Goal: Transaction & Acquisition: Book appointment/travel/reservation

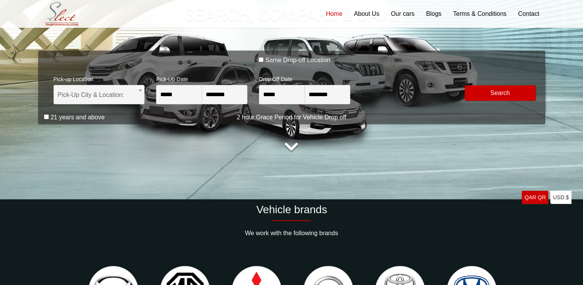
scroll to position [15, 0]
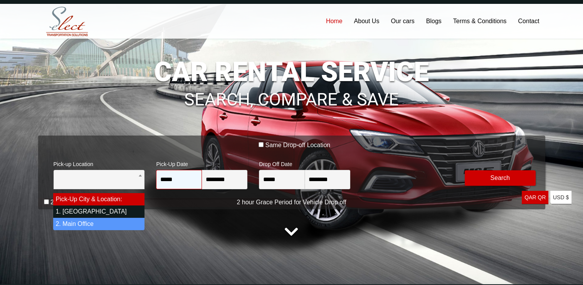
select select "*"
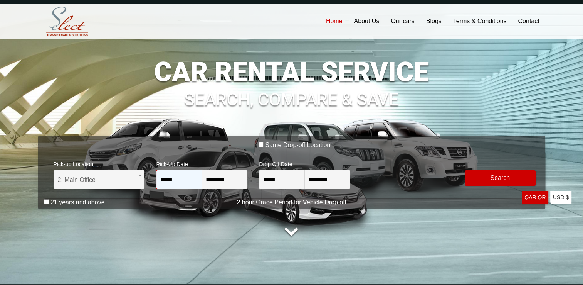
click at [173, 182] on input "*****" at bounding box center [178, 179] width 45 height 19
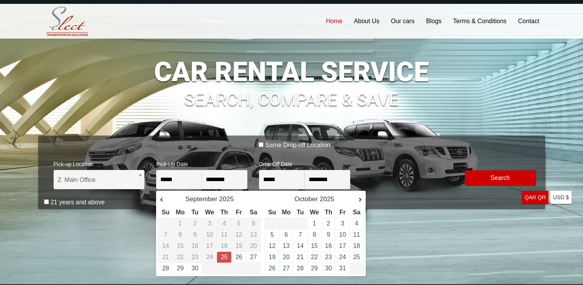
click at [225, 256] on link "25" at bounding box center [224, 256] width 7 height 7
type input "**********"
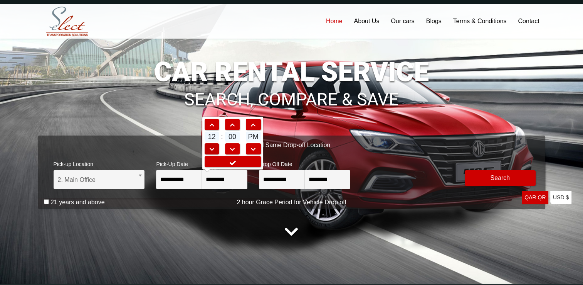
click at [213, 147] on span at bounding box center [212, 148] width 14 height 5
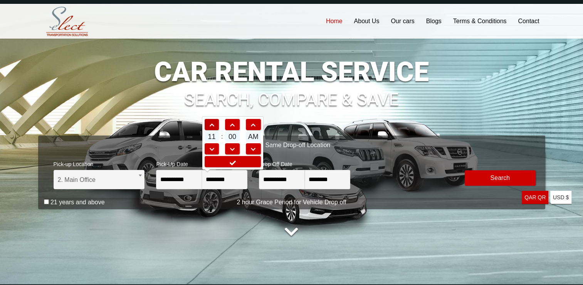
click at [213, 123] on span at bounding box center [212, 124] width 14 height 5
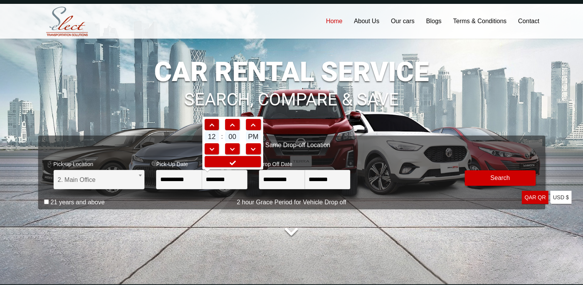
click at [213, 123] on span at bounding box center [212, 124] width 14 height 5
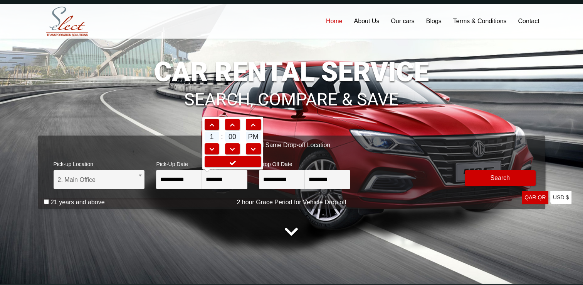
click at [213, 123] on span at bounding box center [212, 124] width 14 height 5
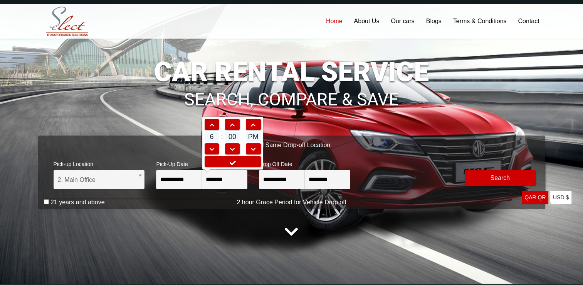
click at [213, 123] on span at bounding box center [212, 124] width 14 height 5
type input "*******"
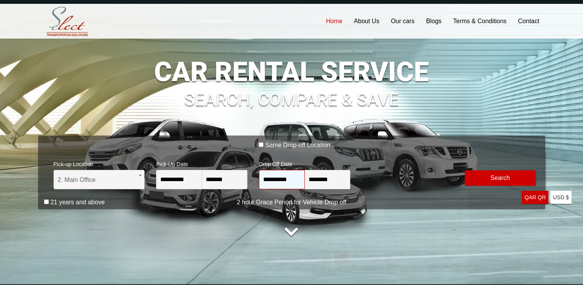
click at [288, 178] on input "**********" at bounding box center [281, 179] width 45 height 19
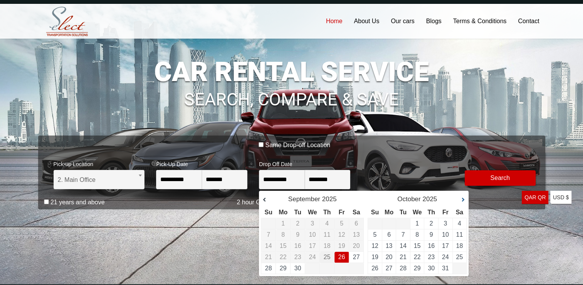
click at [463, 198] on link "Next" at bounding box center [459, 200] width 12 height 8
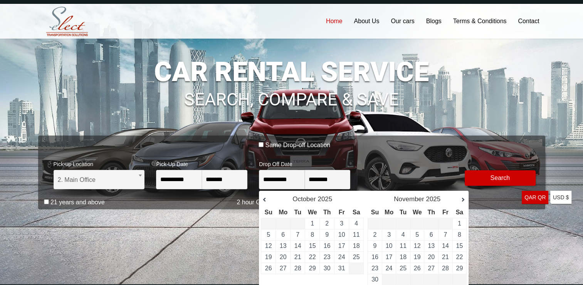
click at [463, 198] on link "Next" at bounding box center [459, 200] width 12 height 8
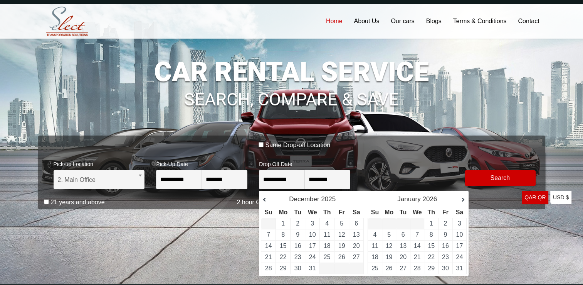
click at [463, 198] on link "Next" at bounding box center [459, 200] width 12 height 8
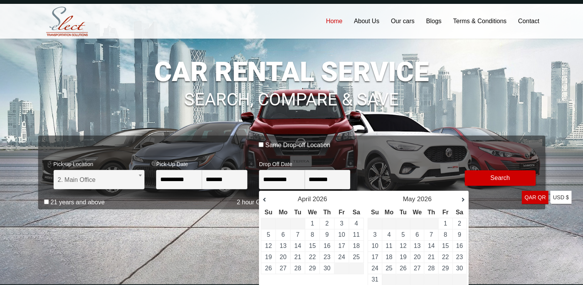
click at [463, 198] on link "Next" at bounding box center [459, 200] width 12 height 8
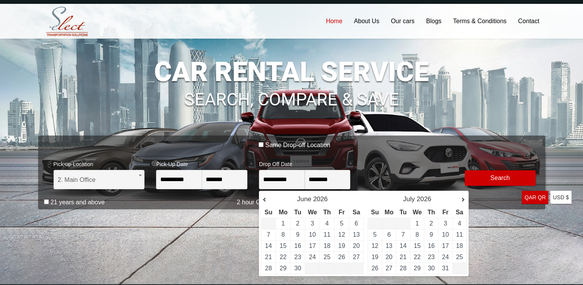
click at [463, 198] on link "Next" at bounding box center [459, 200] width 12 height 8
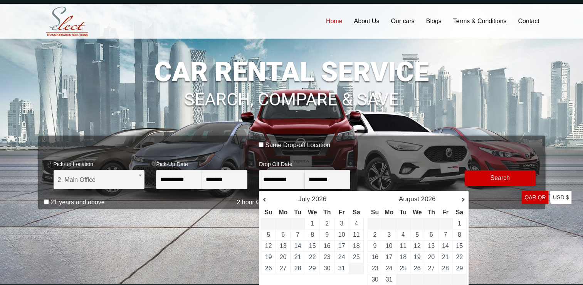
click at [463, 198] on link "Next" at bounding box center [459, 200] width 12 height 8
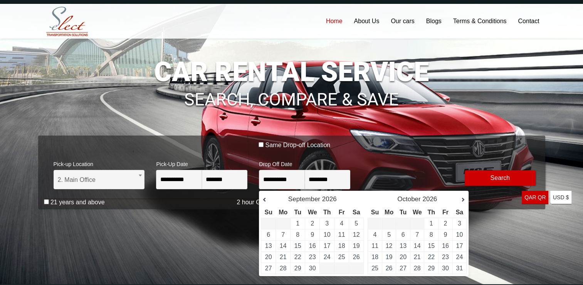
click at [463, 198] on link "Next" at bounding box center [459, 200] width 12 height 8
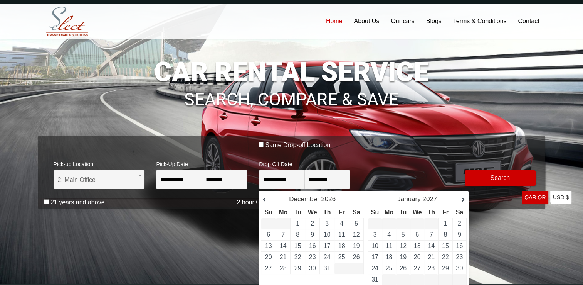
click at [463, 198] on link "Next" at bounding box center [459, 200] width 12 height 8
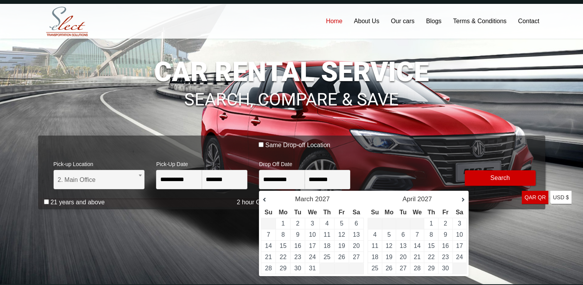
click at [463, 198] on link "Next" at bounding box center [459, 200] width 12 height 8
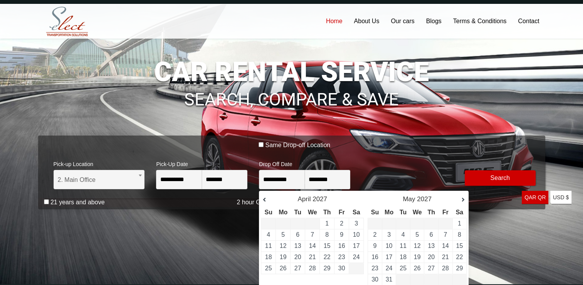
click at [463, 198] on link "Next" at bounding box center [459, 200] width 12 height 8
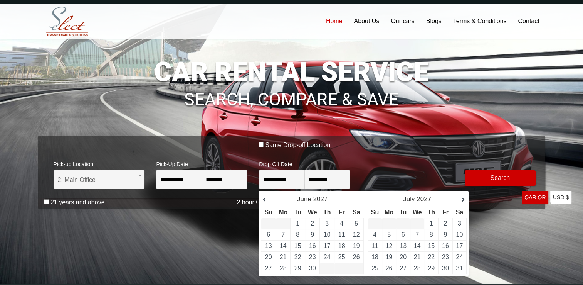
click at [463, 198] on link "Next" at bounding box center [459, 200] width 12 height 8
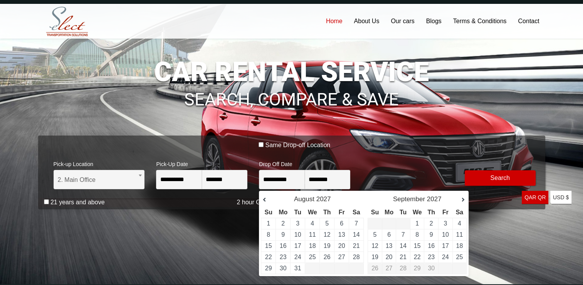
click at [463, 198] on link "Next" at bounding box center [459, 200] width 12 height 8
click at [463, 201] on link "Next" at bounding box center [459, 200] width 12 height 8
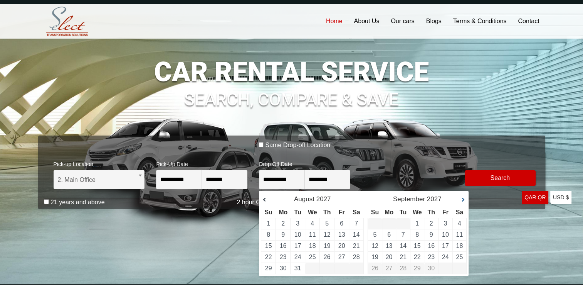
click at [464, 200] on link "Next" at bounding box center [459, 200] width 12 height 8
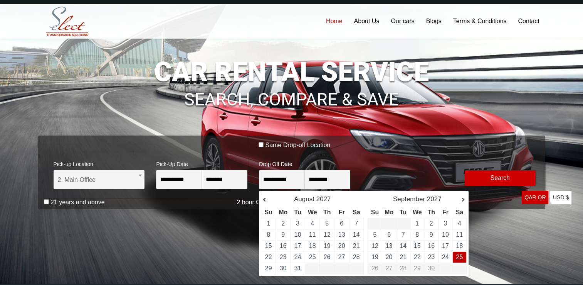
click at [459, 253] on link "25" at bounding box center [459, 256] width 7 height 7
type input "**********"
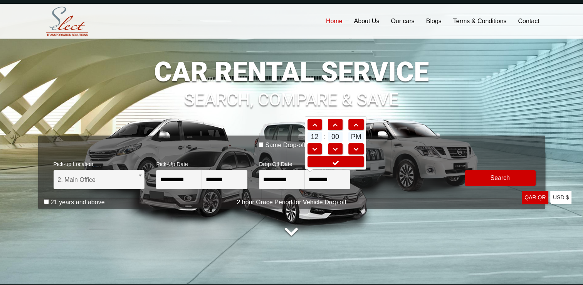
click at [532, 197] on link "QAR QR USA dollar" at bounding box center [535, 196] width 27 height 13
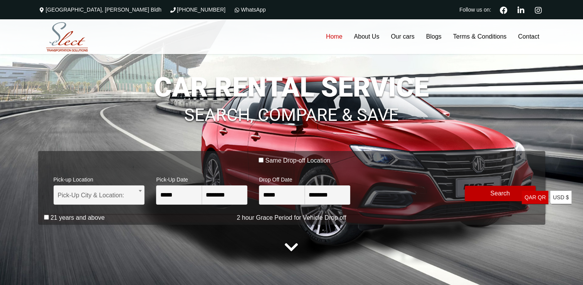
click at [495, 196] on button "Modify Search" at bounding box center [500, 192] width 71 height 15
click at [364, 37] on link "About Us" at bounding box center [366, 36] width 37 height 35
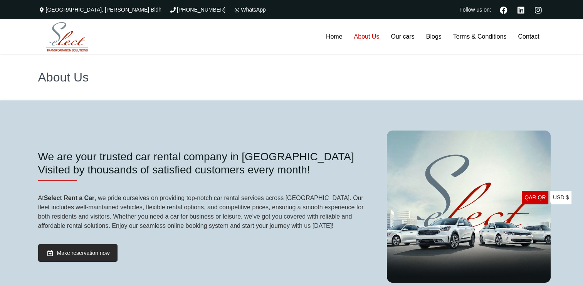
click at [534, 196] on link "QAR QR USA dollar" at bounding box center [535, 196] width 27 height 13
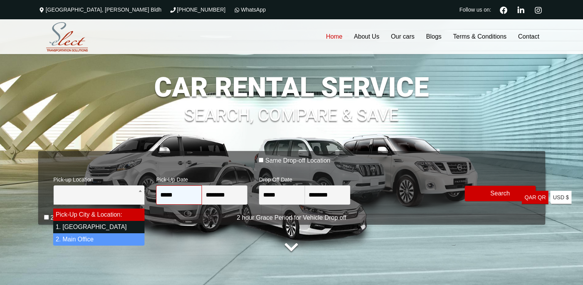
select select "*"
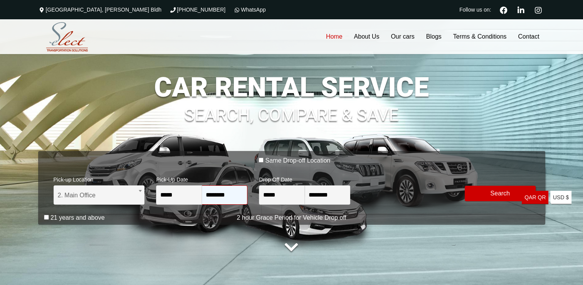
click at [219, 195] on input "********" at bounding box center [224, 194] width 45 height 19
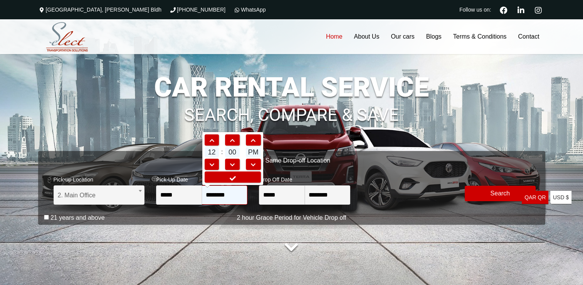
click at [220, 195] on input "********" at bounding box center [224, 194] width 45 height 19
click at [176, 224] on div "**********" at bounding box center [291, 160] width 507 height 226
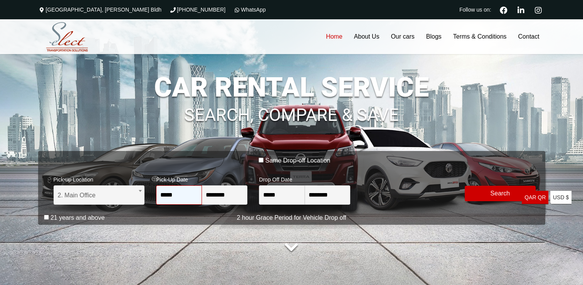
click at [170, 195] on input "*****" at bounding box center [178, 194] width 45 height 19
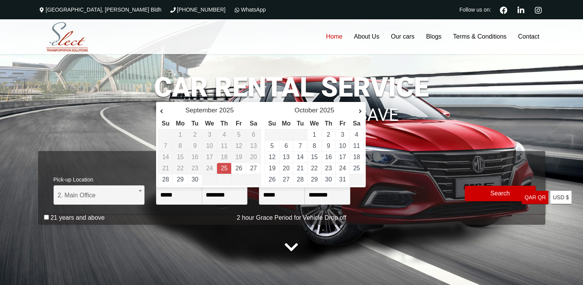
click at [226, 165] on link "25" at bounding box center [224, 168] width 7 height 7
type input "**********"
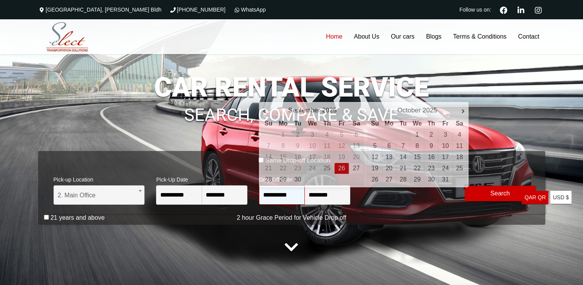
click at [293, 194] on input "**********" at bounding box center [281, 194] width 45 height 19
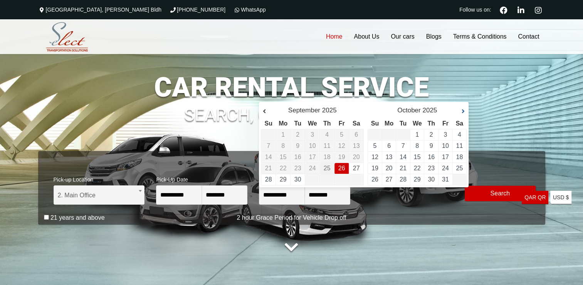
click at [463, 110] on link "Next" at bounding box center [459, 111] width 12 height 8
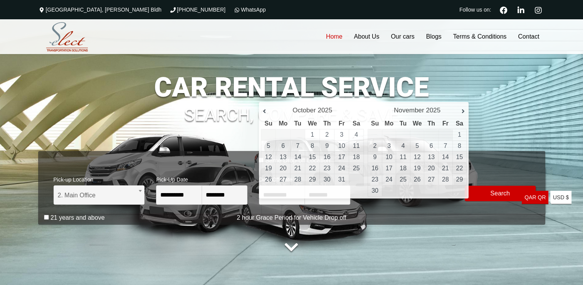
click at [286, 247] on link at bounding box center [292, 247] width 22 height 22
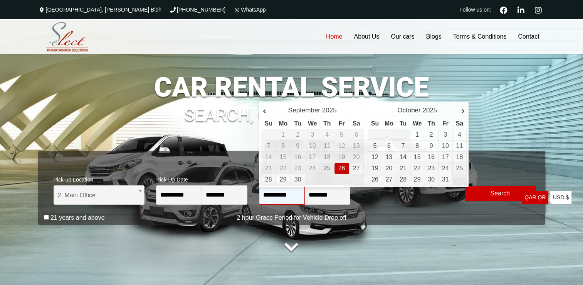
click at [290, 193] on input "**********" at bounding box center [281, 194] width 45 height 19
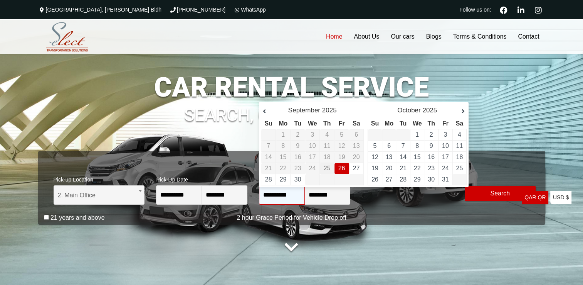
click at [290, 193] on input "**********" at bounding box center [281, 194] width 45 height 19
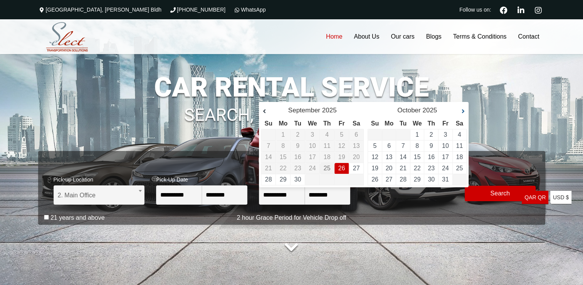
click at [463, 110] on link "Next" at bounding box center [459, 111] width 12 height 8
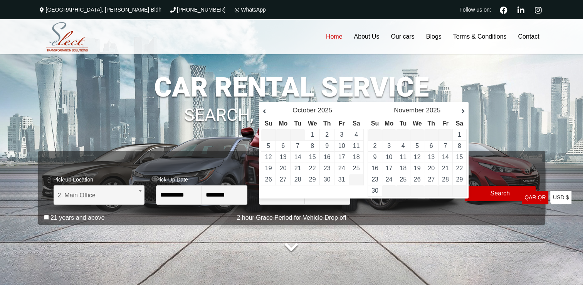
click at [463, 110] on link "Next" at bounding box center [459, 111] width 12 height 8
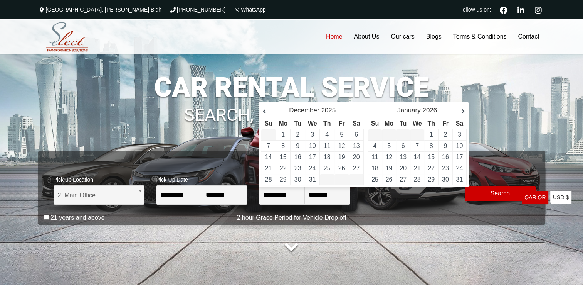
click at [463, 110] on link "Next" at bounding box center [459, 111] width 12 height 8
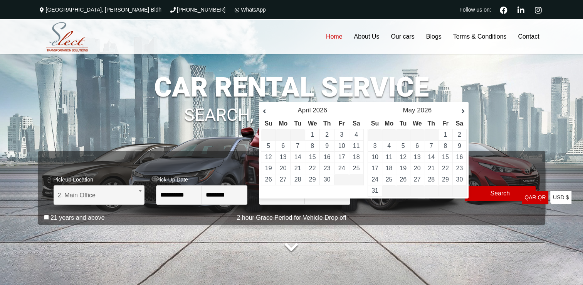
click at [463, 110] on link "Next" at bounding box center [459, 111] width 12 height 8
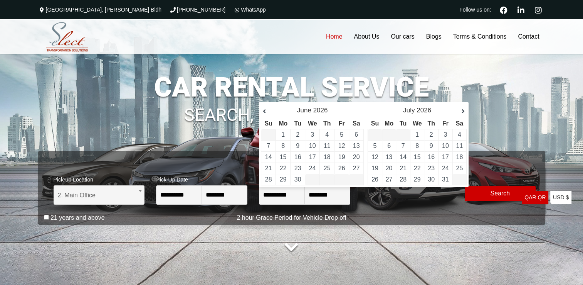
click at [463, 110] on link "Next" at bounding box center [459, 111] width 12 height 8
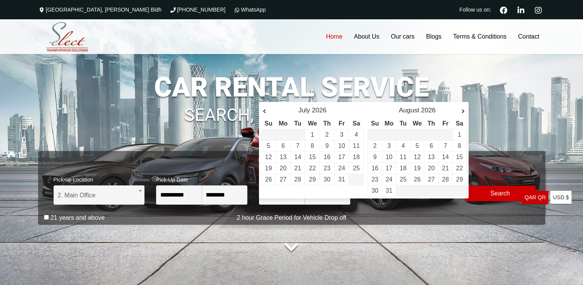
click at [463, 110] on link "Next" at bounding box center [459, 111] width 12 height 8
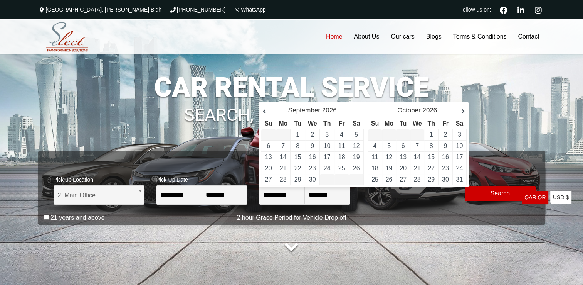
click at [463, 110] on link "Next" at bounding box center [459, 111] width 12 height 8
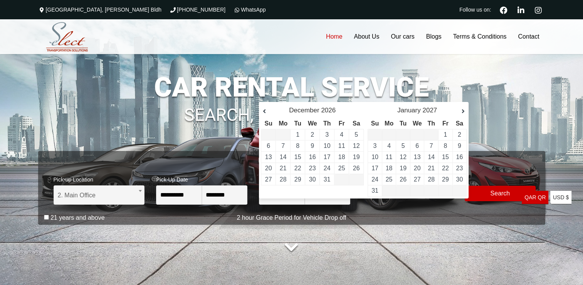
click at [463, 110] on link "Next" at bounding box center [459, 111] width 12 height 8
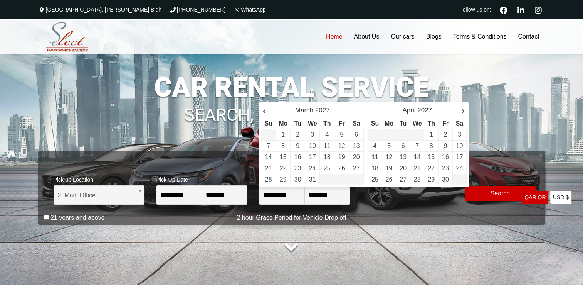
click at [463, 110] on link "Next" at bounding box center [459, 111] width 12 height 8
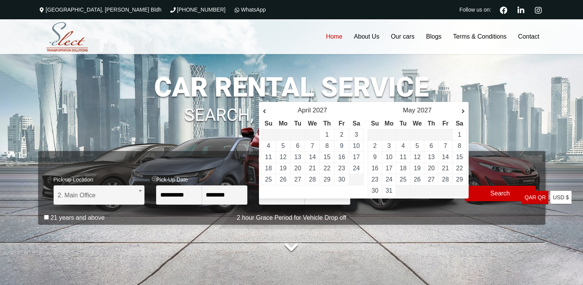
click at [463, 110] on link "Next" at bounding box center [459, 111] width 12 height 8
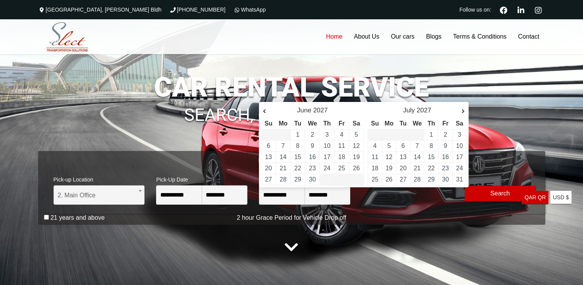
click at [463, 110] on link "Next" at bounding box center [459, 111] width 12 height 8
click at [456, 165] on link "25" at bounding box center [459, 168] width 7 height 7
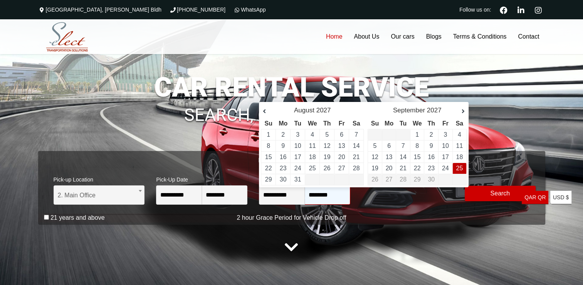
type input "**********"
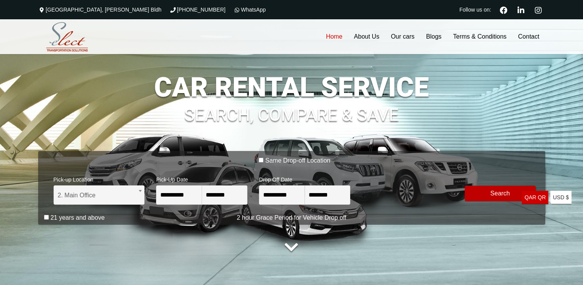
click at [495, 192] on button "Modify Search" at bounding box center [500, 192] width 71 height 15
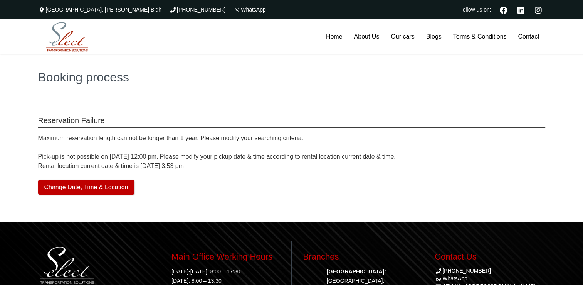
click at [113, 188] on button "Change Date, Time & Location" at bounding box center [86, 187] width 96 height 15
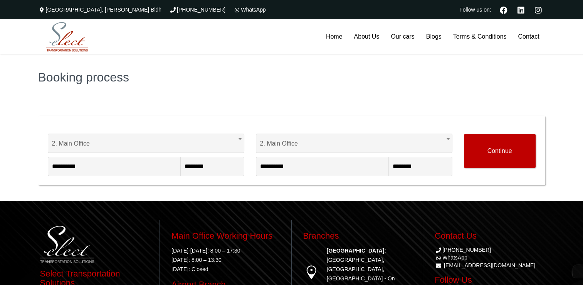
click at [475, 150] on button "Continue" at bounding box center [500, 151] width 72 height 34
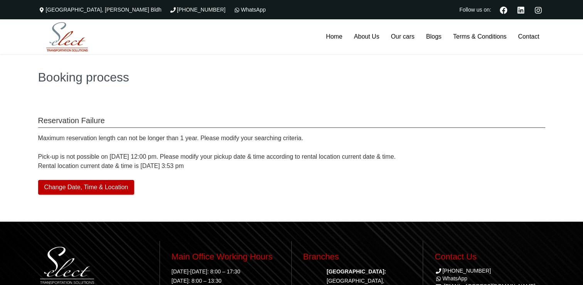
click at [116, 184] on button "Change Date, Time & Location" at bounding box center [86, 187] width 96 height 15
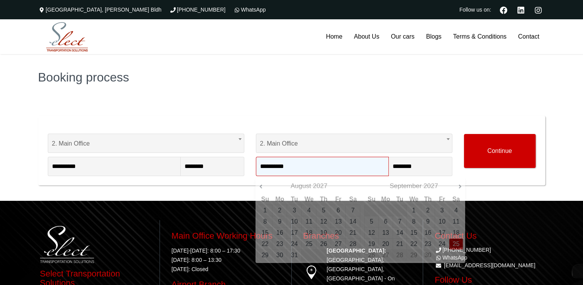
click at [297, 162] on input "**********" at bounding box center [322, 166] width 133 height 19
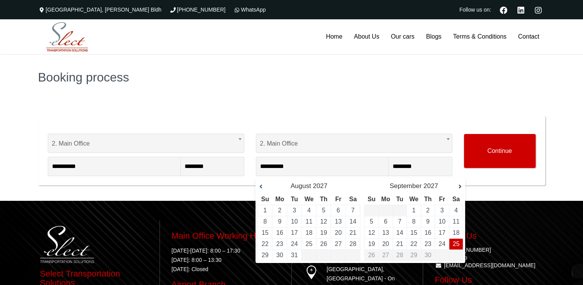
click at [262, 189] on link "Prev" at bounding box center [265, 187] width 12 height 8
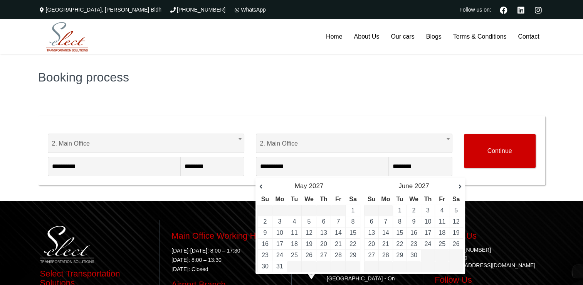
click at [262, 189] on link "Prev" at bounding box center [265, 187] width 12 height 8
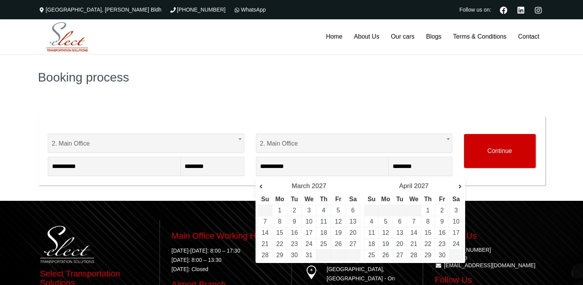
click at [262, 189] on link "Prev" at bounding box center [265, 187] width 12 height 8
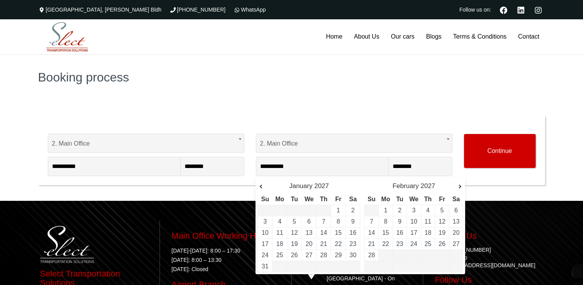
click at [262, 189] on link "Prev" at bounding box center [265, 187] width 12 height 8
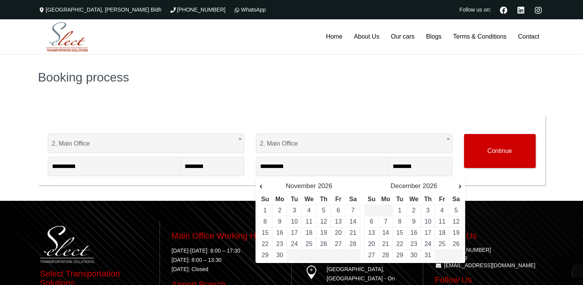
click at [262, 189] on link "Prev" at bounding box center [265, 187] width 12 height 8
click at [341, 242] on link "25" at bounding box center [338, 243] width 7 height 7
type input "**********"
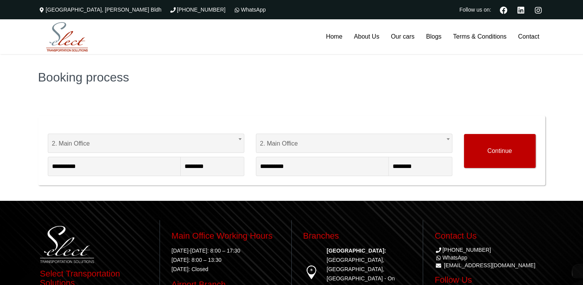
click at [494, 145] on button "Continue" at bounding box center [500, 151] width 72 height 34
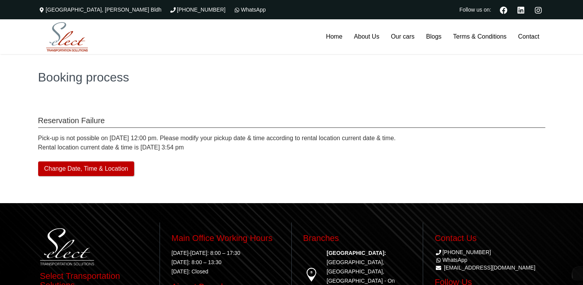
click at [124, 170] on button "Change Date, Time & Location" at bounding box center [86, 168] width 96 height 15
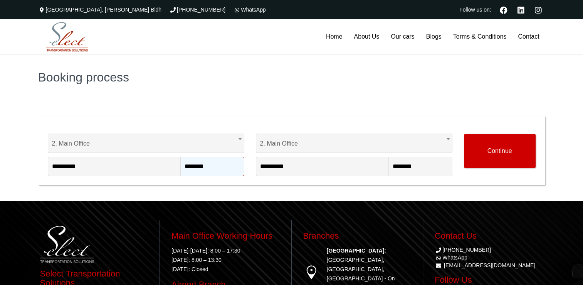
click at [206, 165] on input "********" at bounding box center [213, 166] width 64 height 19
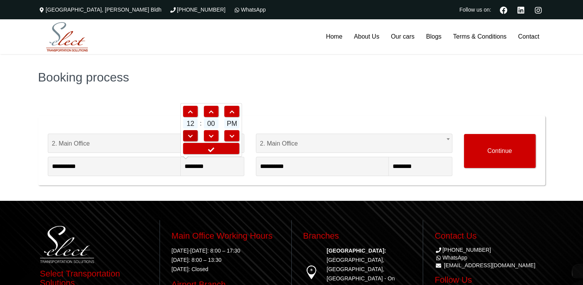
click at [191, 135] on span at bounding box center [190, 135] width 14 height 5
type input "*******"
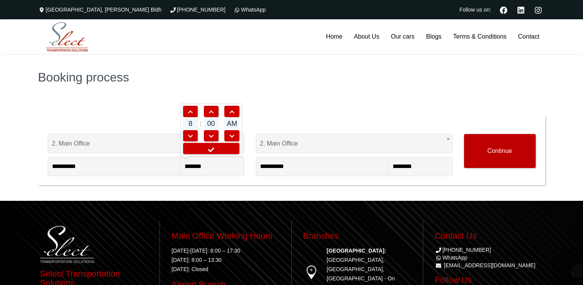
click at [490, 151] on button "Continue" at bounding box center [500, 151] width 72 height 34
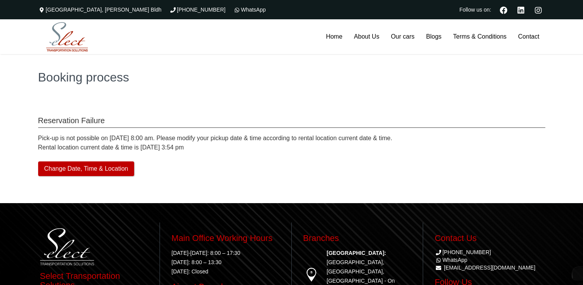
click at [100, 167] on button "Change Date, Time & Location" at bounding box center [86, 168] width 96 height 15
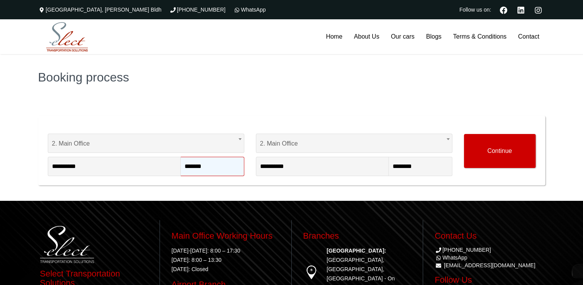
click at [213, 165] on input "*******" at bounding box center [213, 166] width 64 height 19
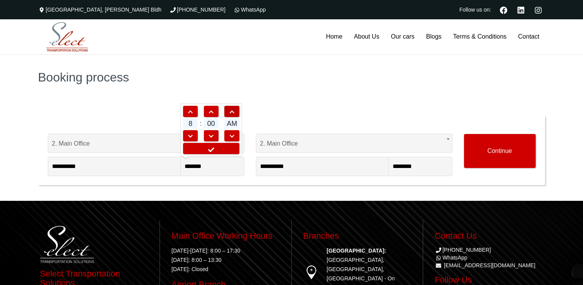
click at [231, 114] on link at bounding box center [231, 111] width 15 height 11
type input "*******"
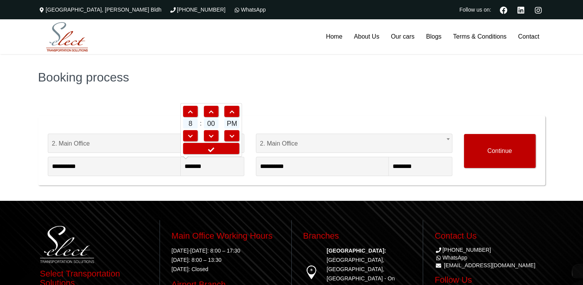
click at [481, 146] on button "Continue" at bounding box center [500, 151] width 72 height 34
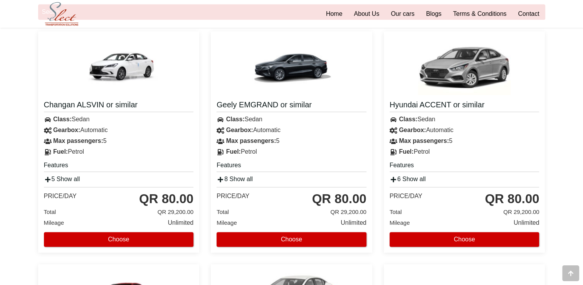
scroll to position [817, 0]
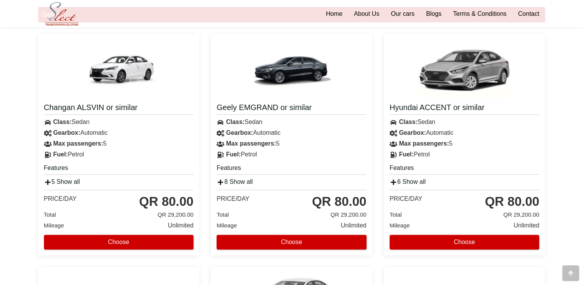
click at [230, 239] on button "Choose" at bounding box center [292, 241] width 150 height 15
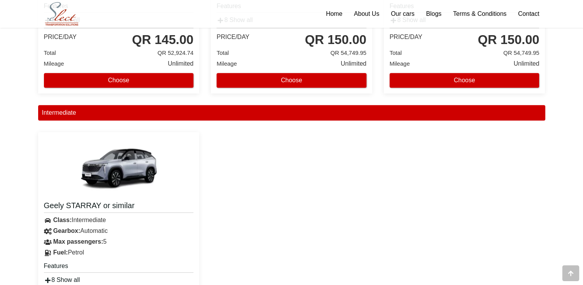
scroll to position [404, 0]
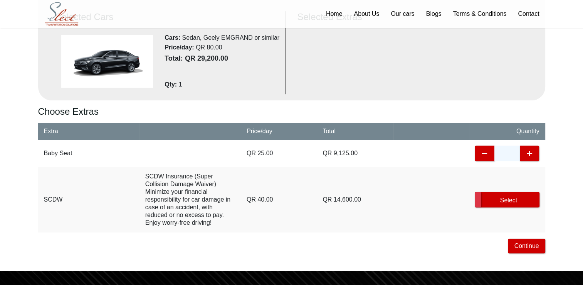
scroll to position [247, 0]
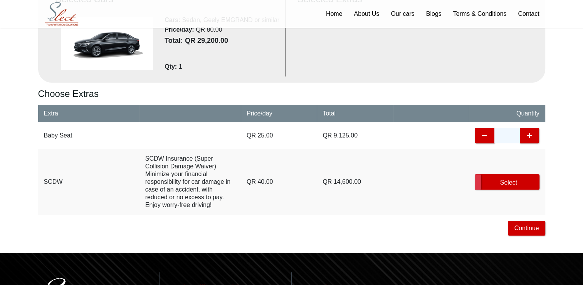
click at [230, 239] on div "1 Modify Search 2 Change Cars 3 Change Extras 4 Confirm Reservation details Per…" at bounding box center [292, 53] width 527 height 399
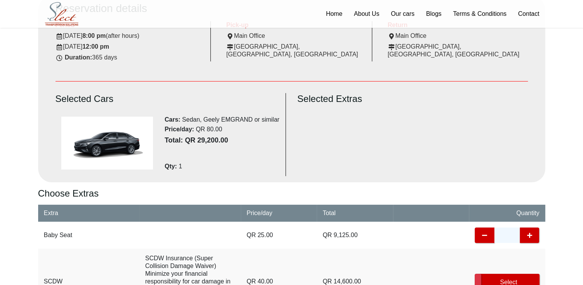
scroll to position [123, 0]
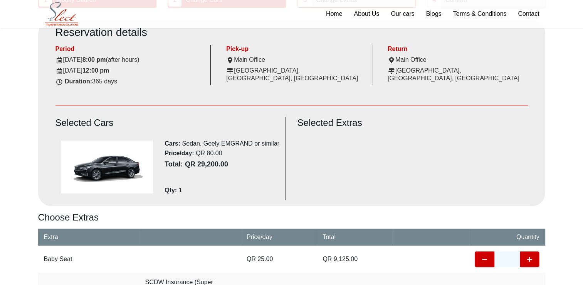
click at [170, 190] on b "Qty:" at bounding box center [171, 190] width 12 height 7
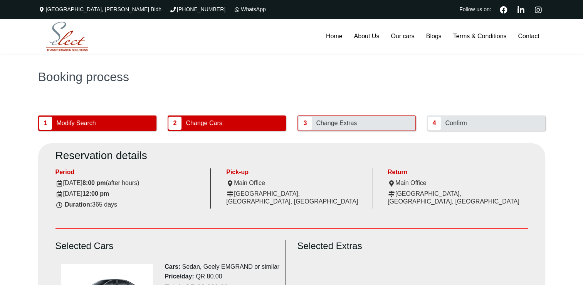
scroll to position [0, 0]
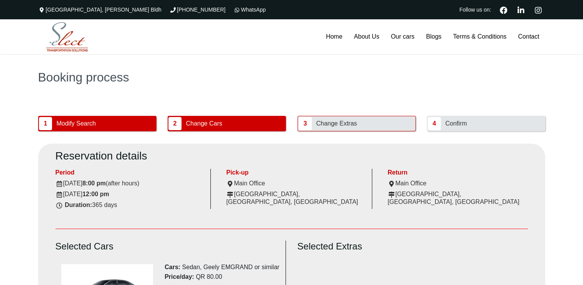
click at [331, 124] on span "Change Extras" at bounding box center [336, 123] width 46 height 15
click at [329, 124] on span "Change Extras" at bounding box center [336, 123] width 46 height 15
click at [304, 123] on span "3" at bounding box center [305, 123] width 13 height 13
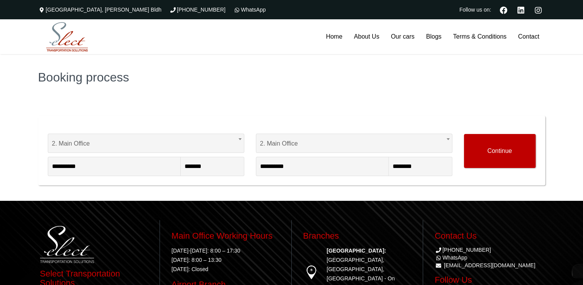
click at [495, 148] on button "Continue" at bounding box center [500, 151] width 72 height 34
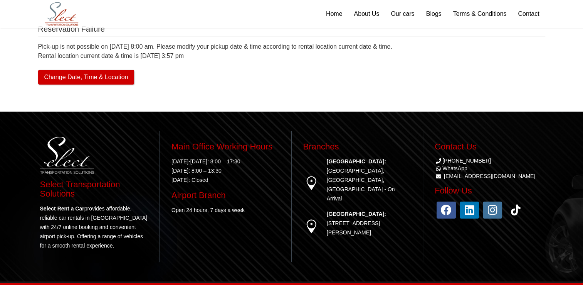
scroll to position [91, 0]
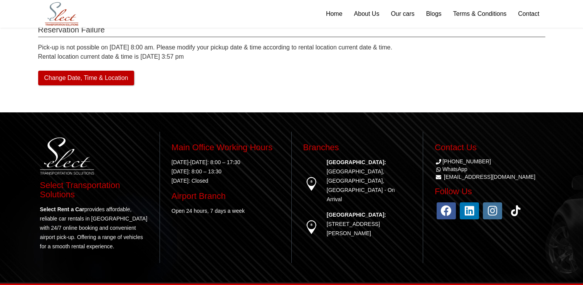
click at [116, 78] on button "Change Date, Time & Location" at bounding box center [86, 78] width 96 height 15
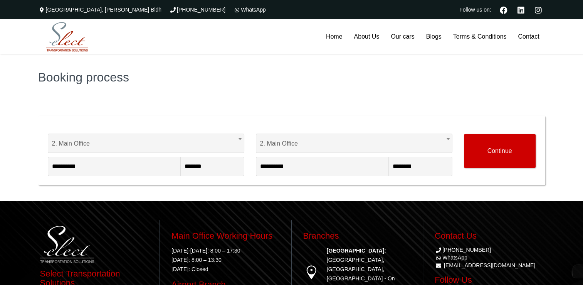
click at [210, 118] on div "**********" at bounding box center [291, 150] width 507 height 69
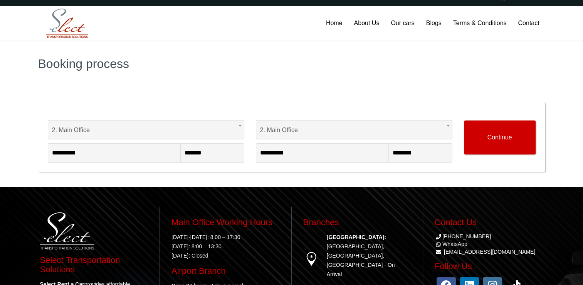
scroll to position [15, 0]
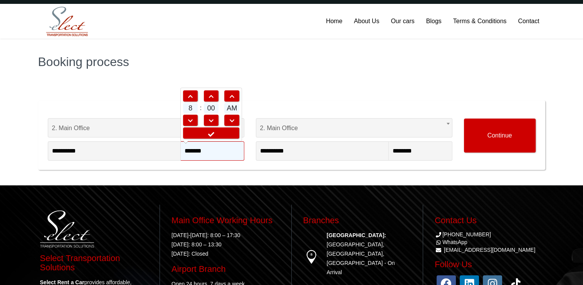
click at [199, 152] on input "*******" at bounding box center [213, 150] width 64 height 19
click at [232, 98] on span at bounding box center [232, 96] width 14 height 5
type input "*******"
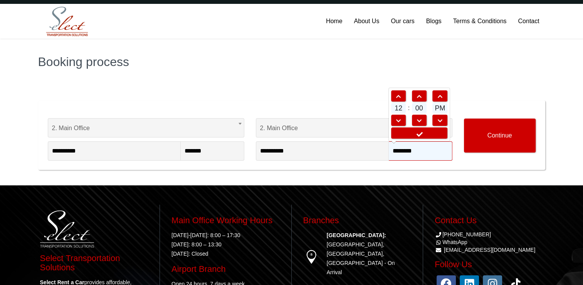
click at [408, 153] on input "********" at bounding box center [421, 150] width 64 height 19
click at [398, 120] on span at bounding box center [399, 120] width 14 height 5
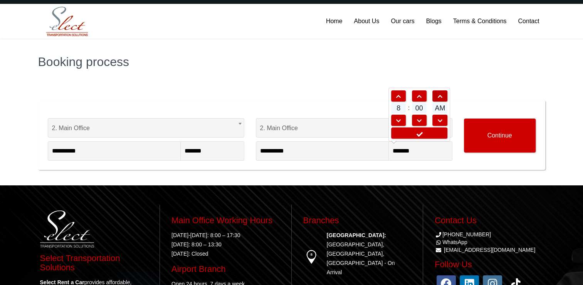
click at [442, 96] on span at bounding box center [440, 96] width 14 height 5
type input "*******"
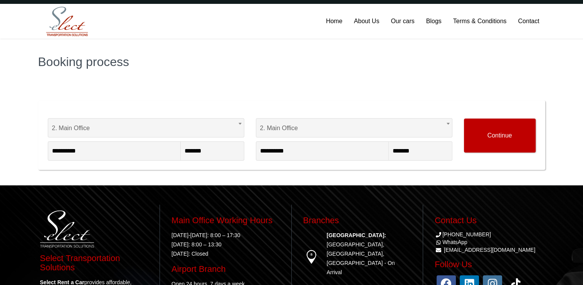
click at [488, 129] on button "Continue" at bounding box center [500, 135] width 72 height 34
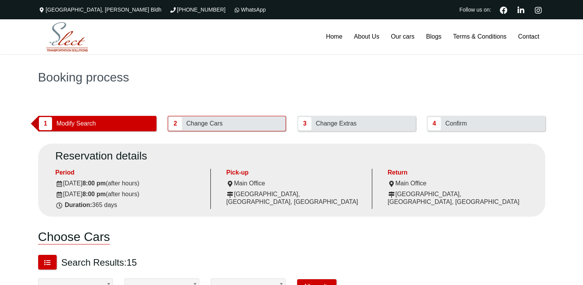
click at [123, 118] on button "1 Modify Search" at bounding box center [97, 123] width 118 height 15
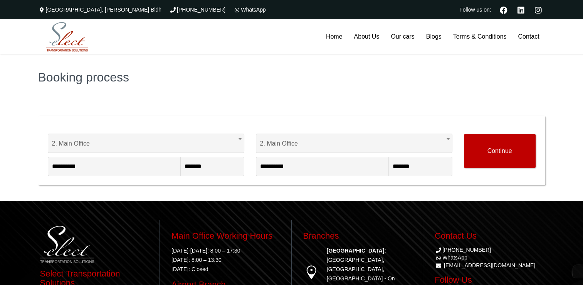
click at [483, 151] on button "Continue" at bounding box center [500, 151] width 72 height 34
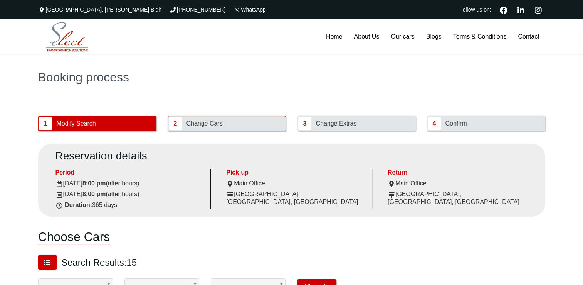
click at [305, 123] on span "3" at bounding box center [304, 123] width 13 height 13
click at [333, 123] on span "Change Extras" at bounding box center [336, 123] width 46 height 15
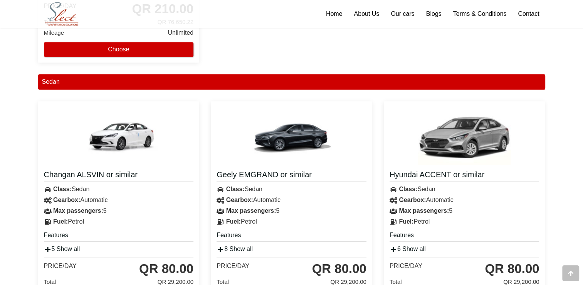
scroll to position [771, 0]
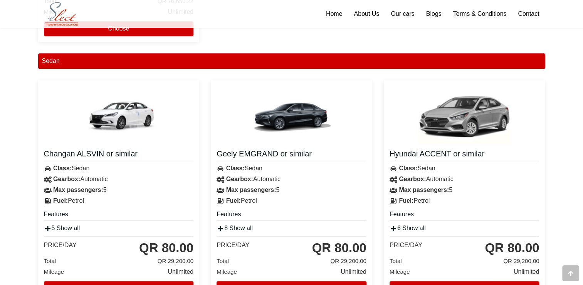
click at [297, 115] on img at bounding box center [291, 115] width 93 height 58
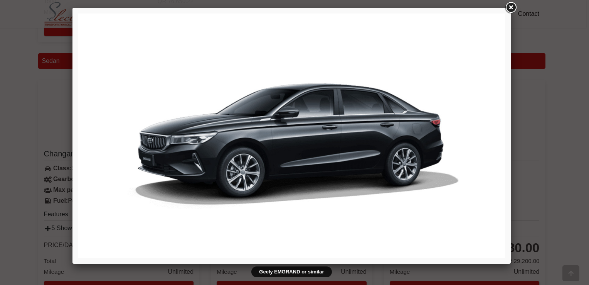
click at [508, 7] on link at bounding box center [511, 8] width 14 height 14
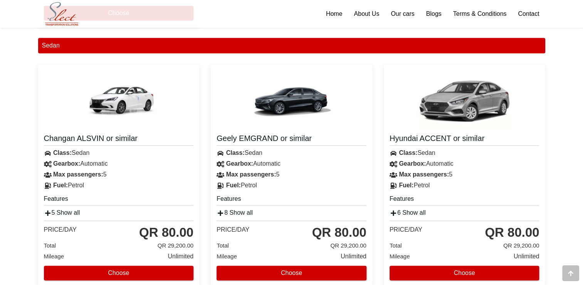
scroll to position [848, 0]
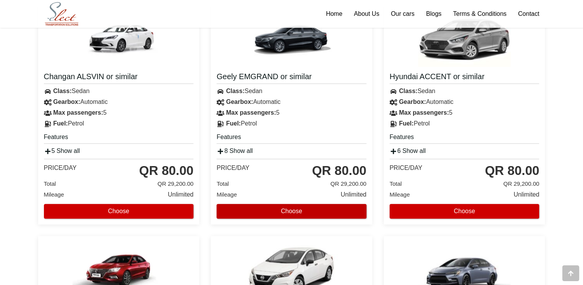
click at [341, 210] on button "Choose" at bounding box center [292, 211] width 150 height 15
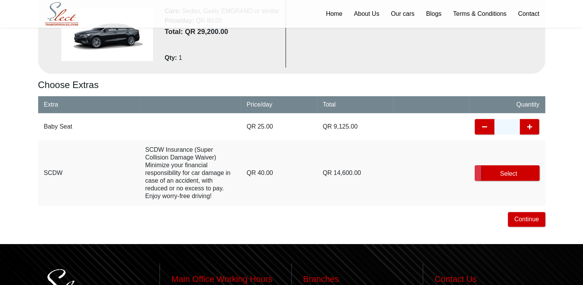
scroll to position [262, 0]
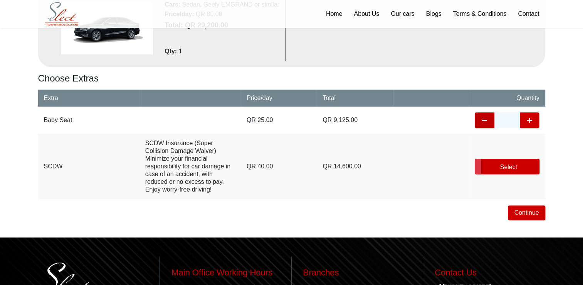
click at [488, 122] on icon "button" at bounding box center [485, 120] width 8 height 15
click at [512, 121] on input "*" at bounding box center [507, 119] width 25 height 15
click at [513, 166] on label "Select" at bounding box center [507, 165] width 64 height 15
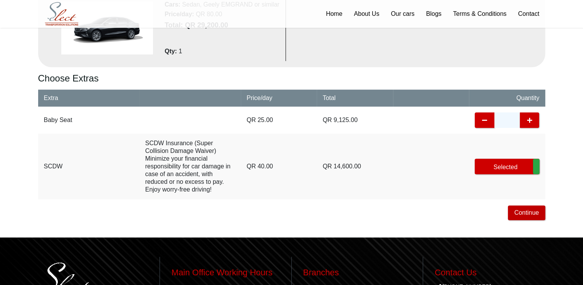
click at [527, 210] on button "Continue" at bounding box center [526, 212] width 37 height 15
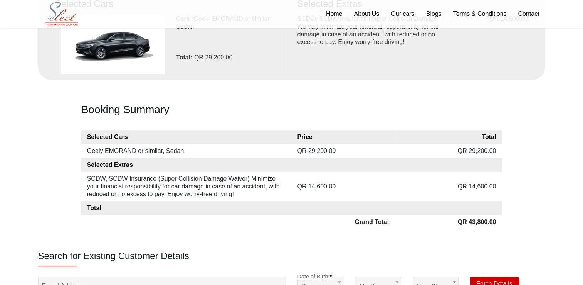
scroll to position [247, 0]
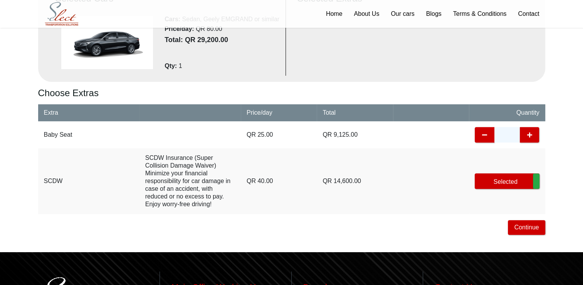
scroll to position [262, 0]
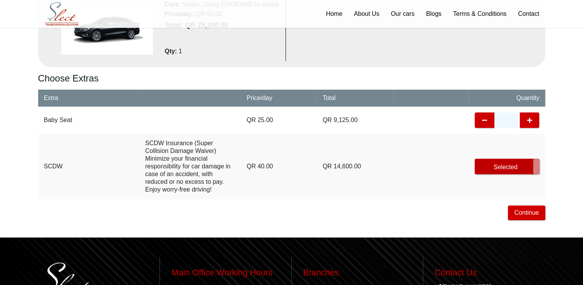
click at [508, 168] on label "Selected" at bounding box center [507, 165] width 64 height 15
click at [500, 169] on label "Select" at bounding box center [507, 165] width 64 height 15
click at [500, 169] on label "Selected" at bounding box center [507, 165] width 64 height 15
click at [500, 169] on label "Select" at bounding box center [507, 165] width 64 height 15
click at [517, 212] on button "Continue" at bounding box center [526, 212] width 37 height 15
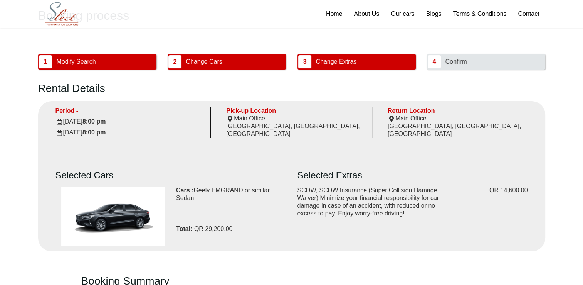
scroll to position [46, 0]
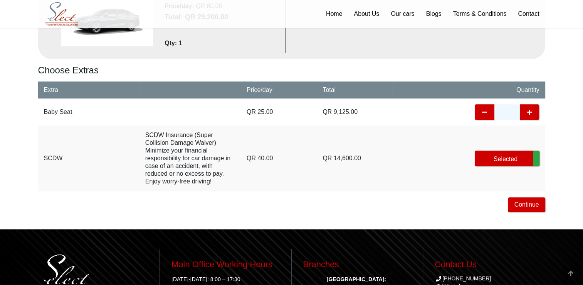
scroll to position [293, 0]
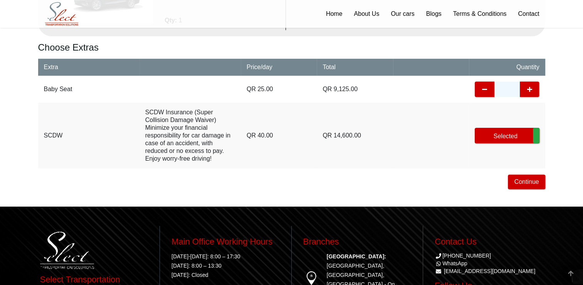
click at [199, 146] on td "Rental Options SCDW Insurance (Super Collision Damage Waiver) Minimize your fin…" at bounding box center [190, 136] width 101 height 66
click at [495, 138] on label "Selected" at bounding box center [507, 135] width 64 height 15
click at [516, 183] on button "Continue" at bounding box center [526, 181] width 37 height 15
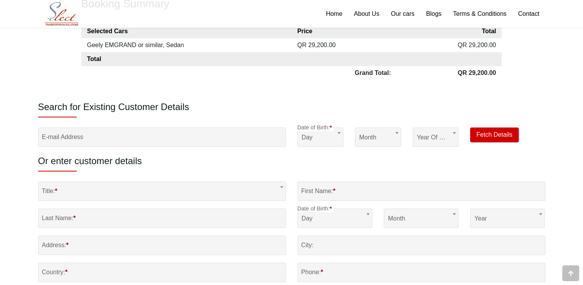
scroll to position [339, 0]
click at [500, 131] on button "Fetch Details" at bounding box center [494, 133] width 48 height 15
click at [384, 98] on div "Rental Details Period - September 25, 2025 8:00 pm September 25, 2026 8:00 pm P…" at bounding box center [291, 124] width 507 height 640
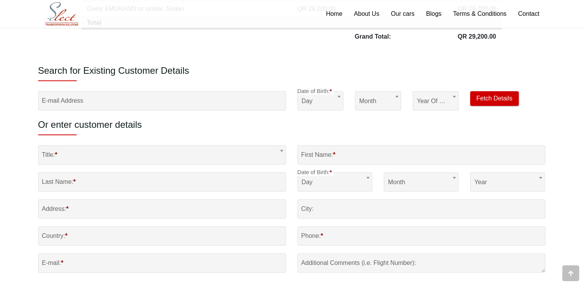
scroll to position [386, 0]
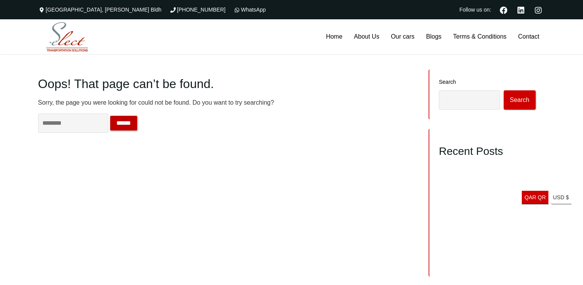
click at [138, 122] on input "******" at bounding box center [124, 122] width 28 height 15
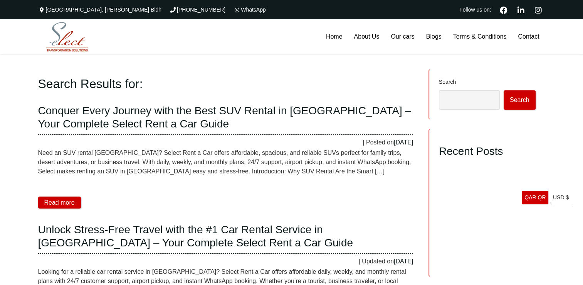
click at [182, 183] on article "Conquer Every Journey with the Best SUV Rental in [GEOGRAPHIC_DATA] – Your Comp…" at bounding box center [225, 152] width 375 height 109
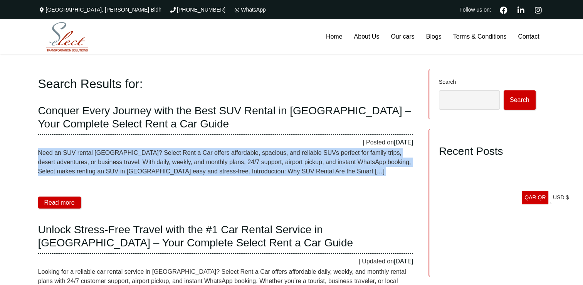
click at [182, 183] on article "Conquer Every Journey with the Best SUV Rental in [GEOGRAPHIC_DATA] – Your Comp…" at bounding box center [225, 152] width 375 height 109
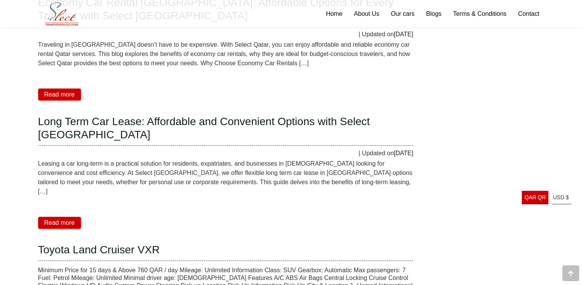
scroll to position [925, 0]
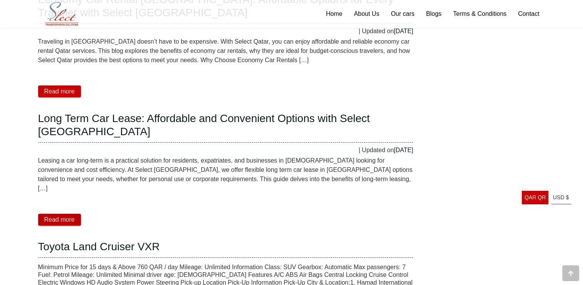
click at [68, 213] on link "Read more" at bounding box center [59, 219] width 43 height 12
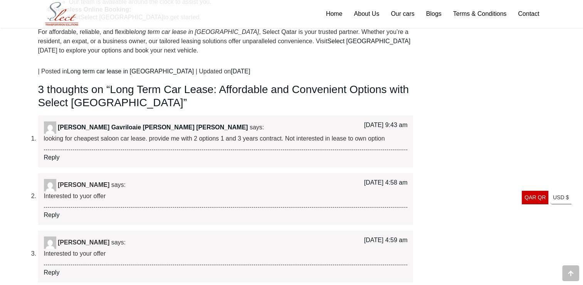
scroll to position [941, 0]
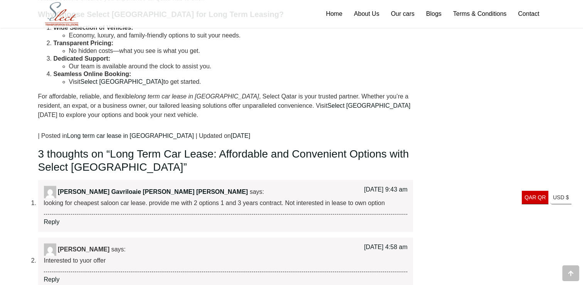
click at [201, 198] on p "looking for cheapest saloon car lease. provide me with 2 options 1 and 3 years …" at bounding box center [226, 202] width 364 height 9
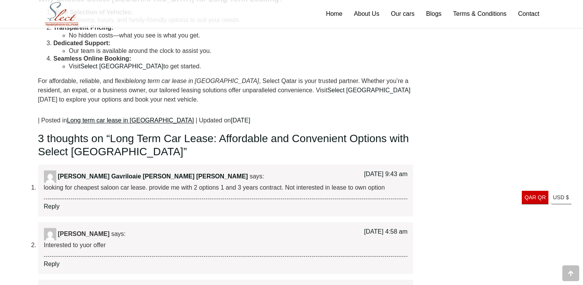
click at [79, 117] on link "Long term car lease in [GEOGRAPHIC_DATA]" at bounding box center [130, 120] width 127 height 7
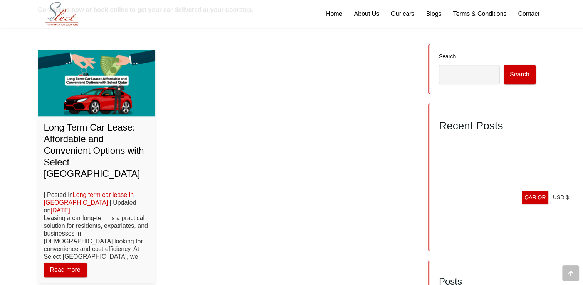
scroll to position [756, 0]
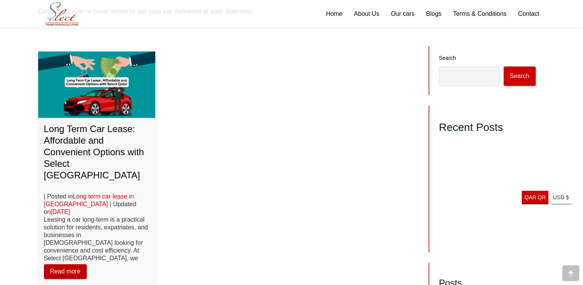
click at [70, 264] on link "Read more" at bounding box center [65, 271] width 43 height 15
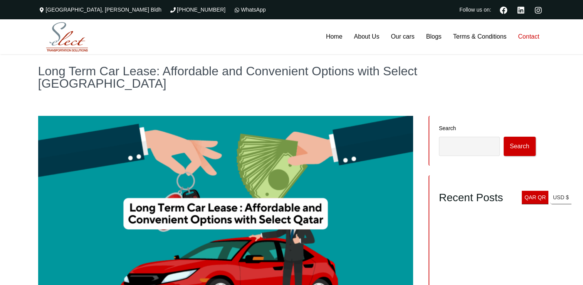
click at [529, 35] on link "Contact" at bounding box center [528, 36] width 33 height 35
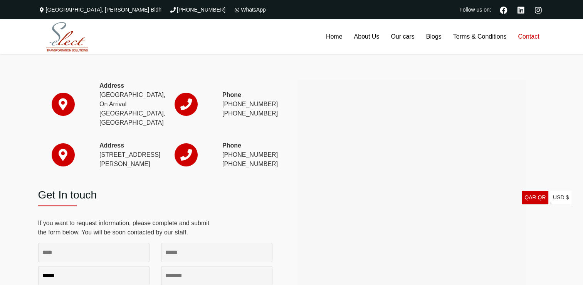
click at [261, 74] on div at bounding box center [155, 75] width 234 height 12
